Goal: Find specific page/section: Find specific page/section

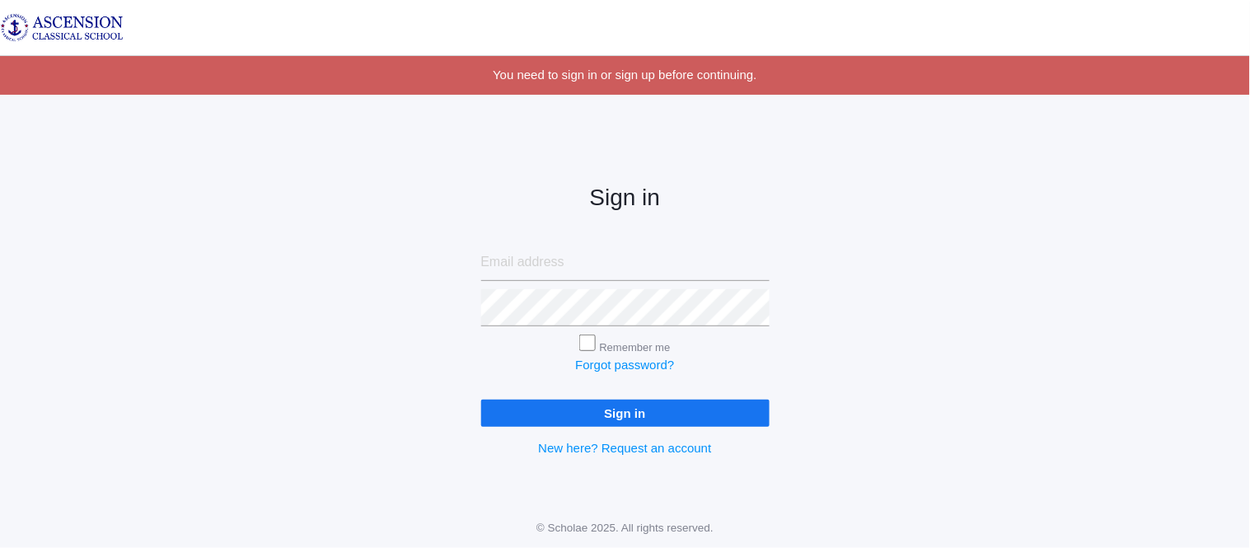
type input "[EMAIL_ADDRESS][DOMAIN_NAME]"
click at [532, 410] on input "Sign in" at bounding box center [625, 413] width 288 height 27
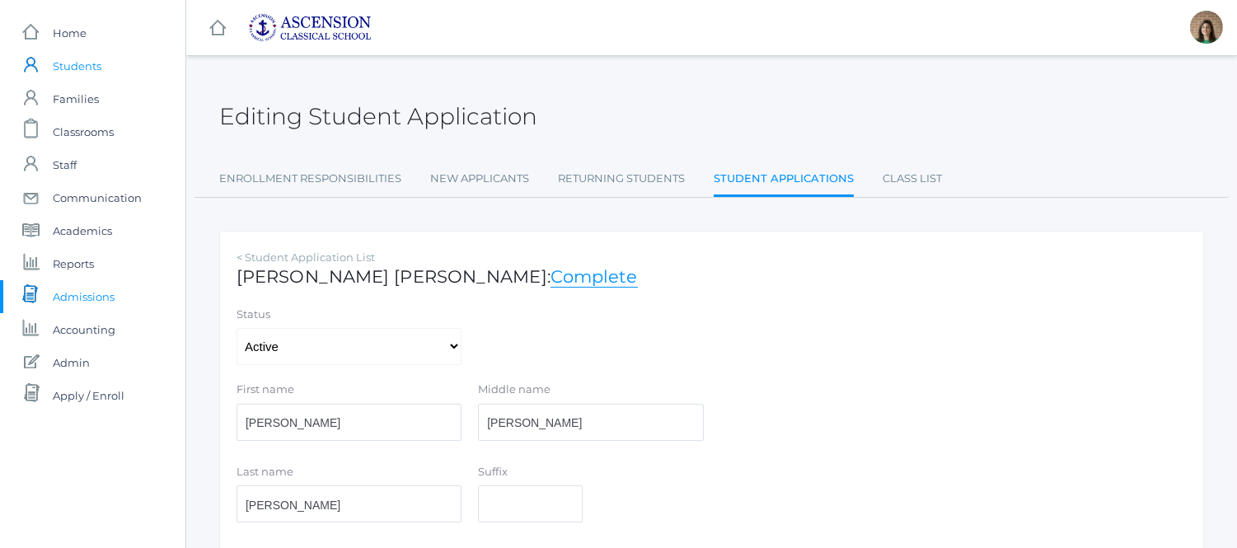
click at [84, 64] on span "Students" at bounding box center [77, 65] width 49 height 33
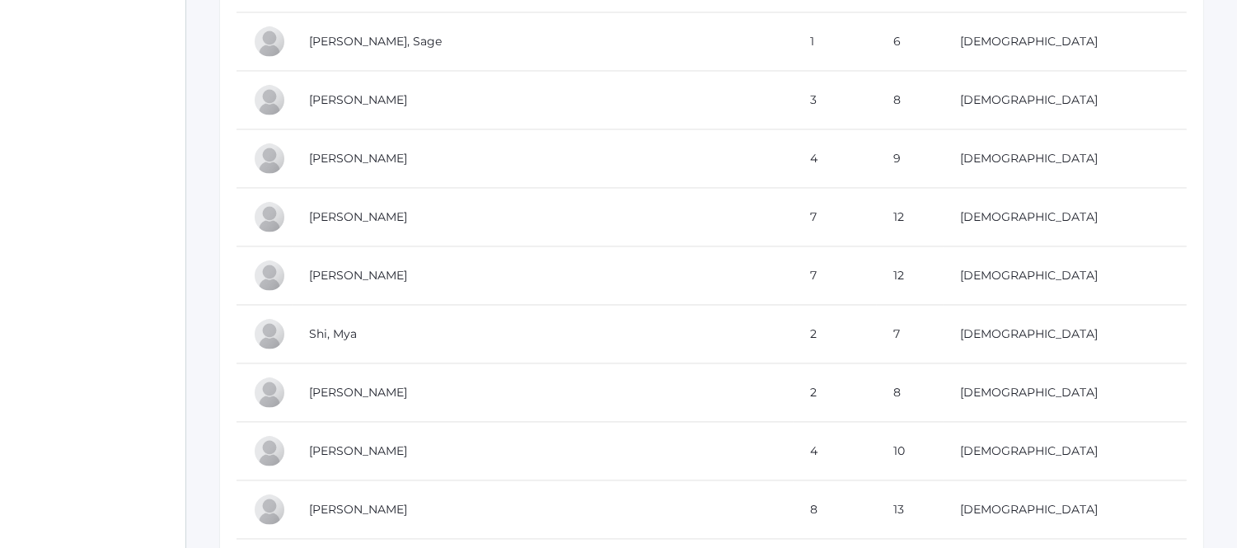
scroll to position [5801, 0]
click at [440, 386] on td "Shields, Nolan" at bounding box center [543, 391] width 501 height 59
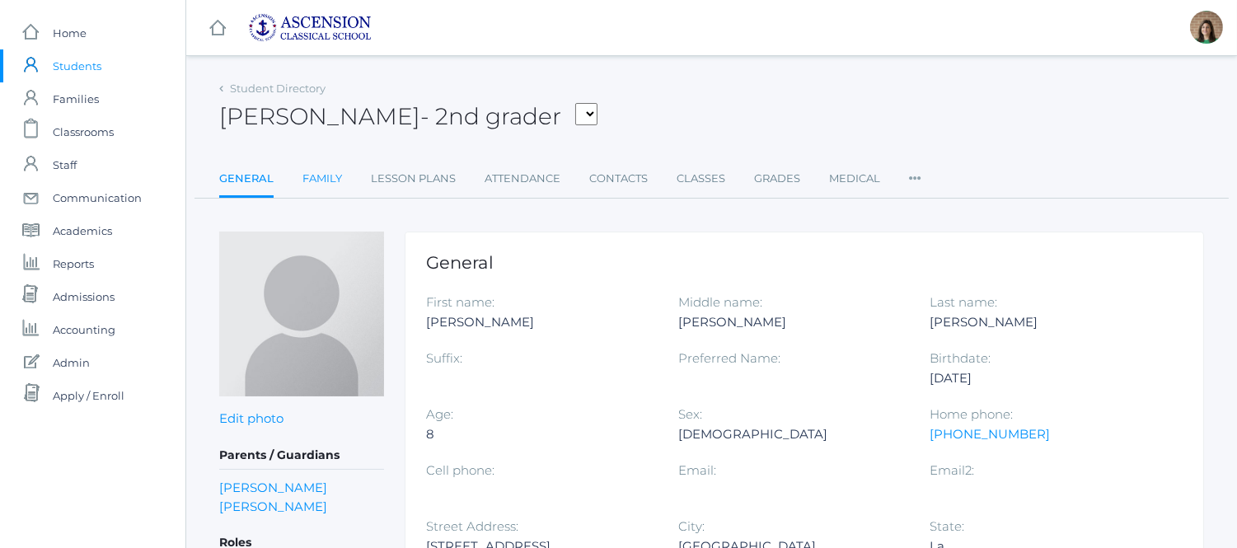
click at [308, 179] on link "Family" at bounding box center [322, 178] width 40 height 33
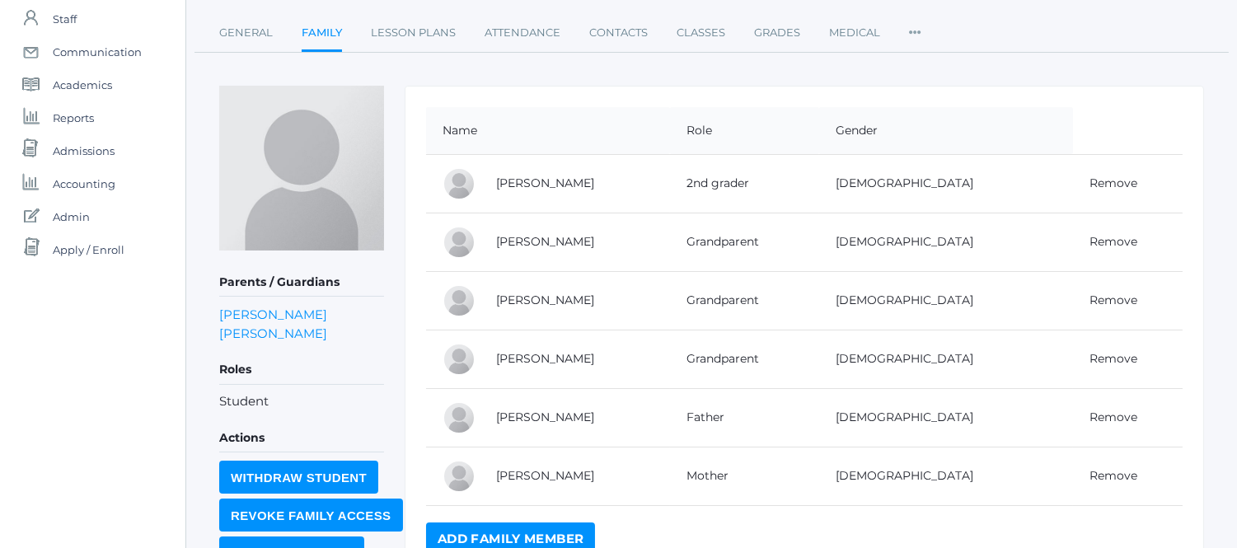
scroll to position [158, 0]
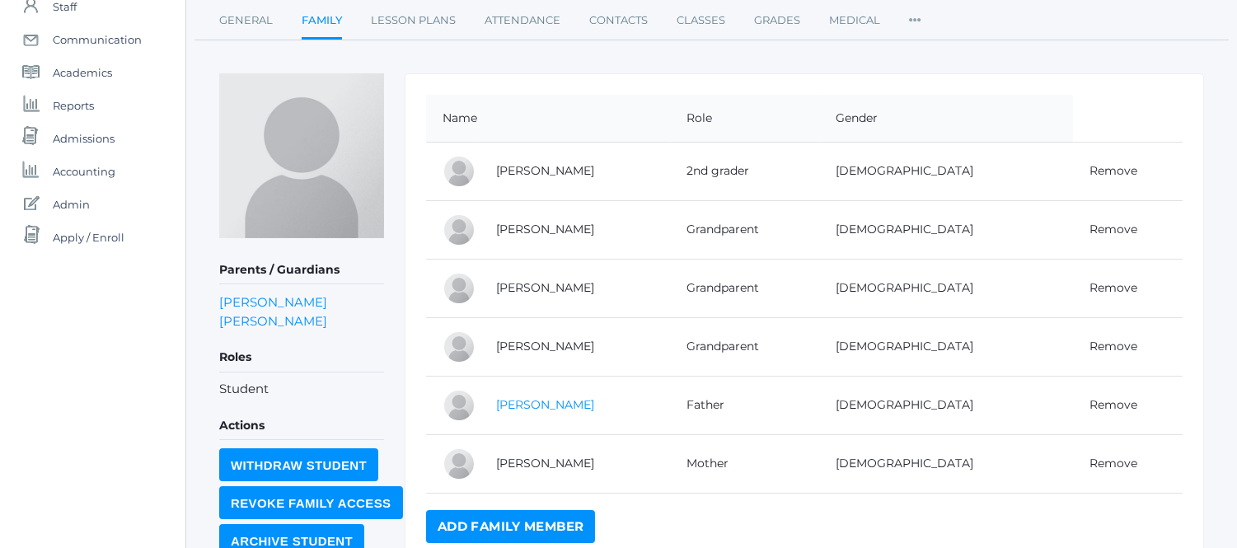
click at [561, 400] on link "Nathan Shields" at bounding box center [545, 404] width 98 height 15
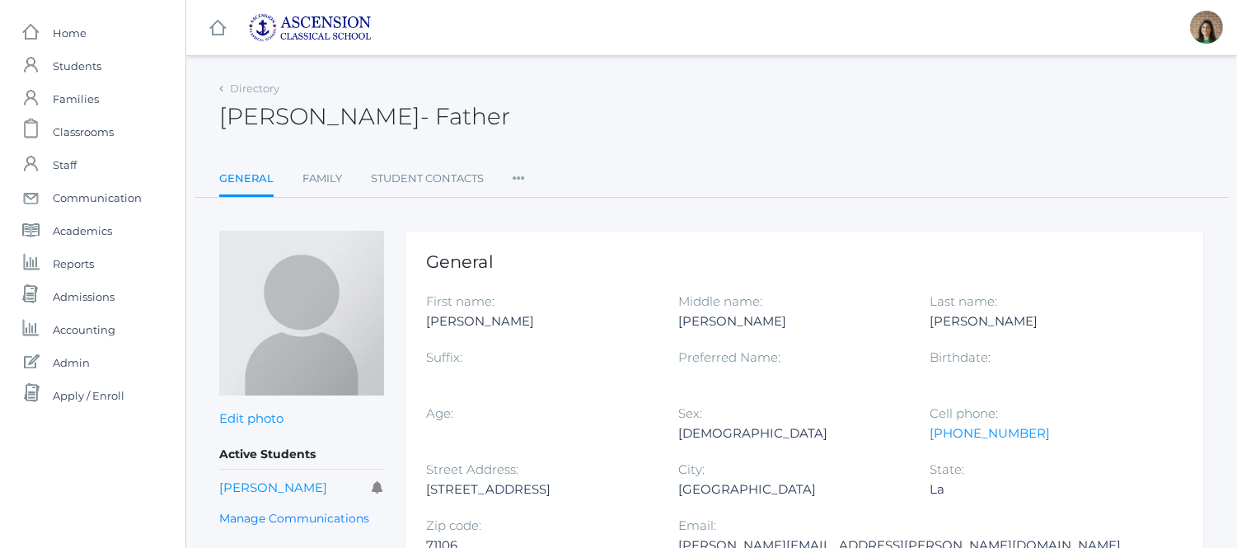
scroll to position [158, 0]
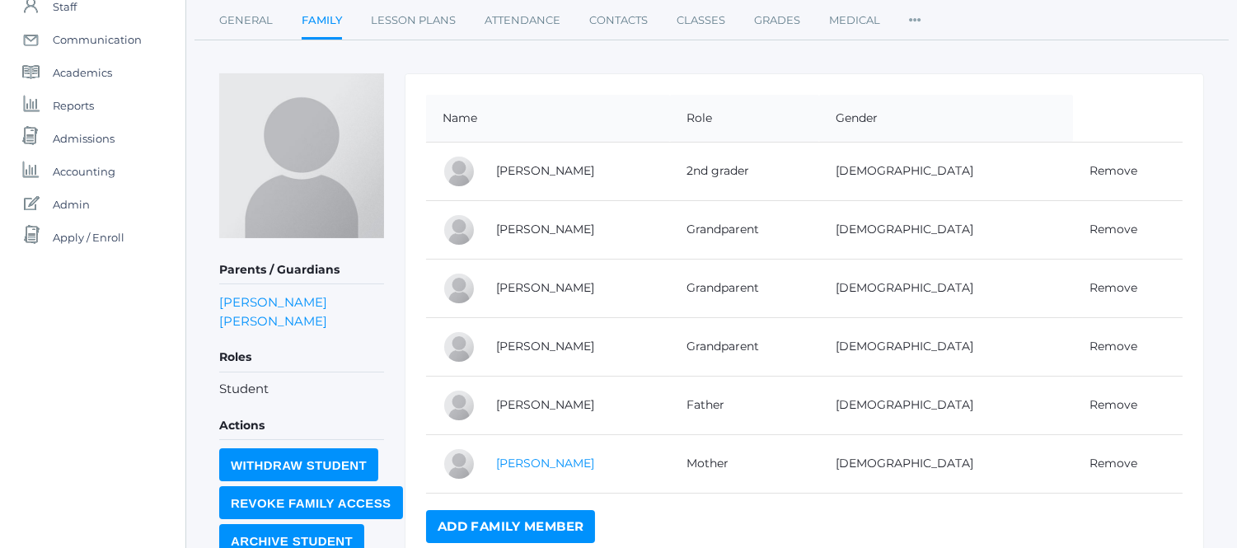
click at [541, 459] on link "Janice Shields" at bounding box center [545, 463] width 98 height 15
